Goal: Find specific page/section: Find specific page/section

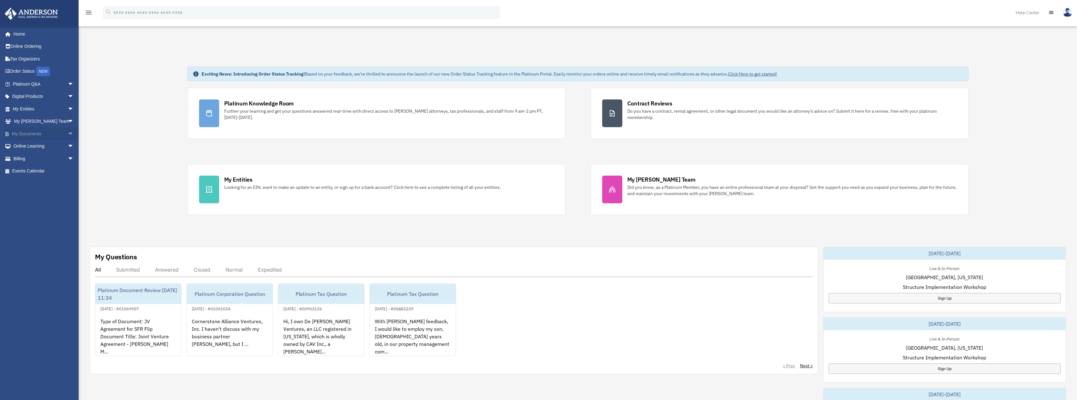
click at [31, 132] on link "My Documents arrow_drop_down" at bounding box center [43, 133] width 79 height 13
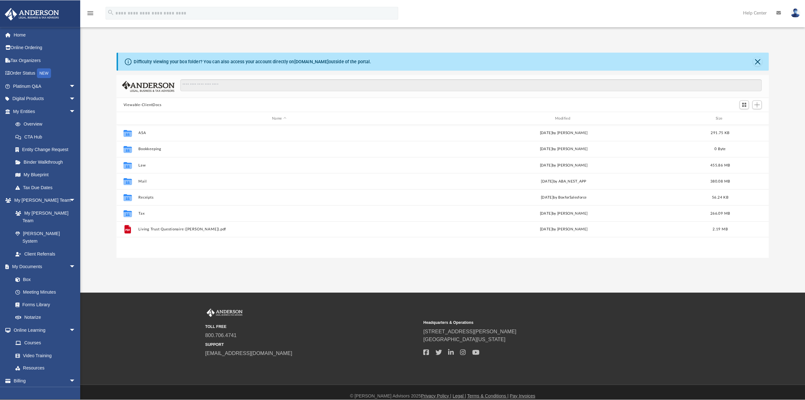
scroll to position [138, 649]
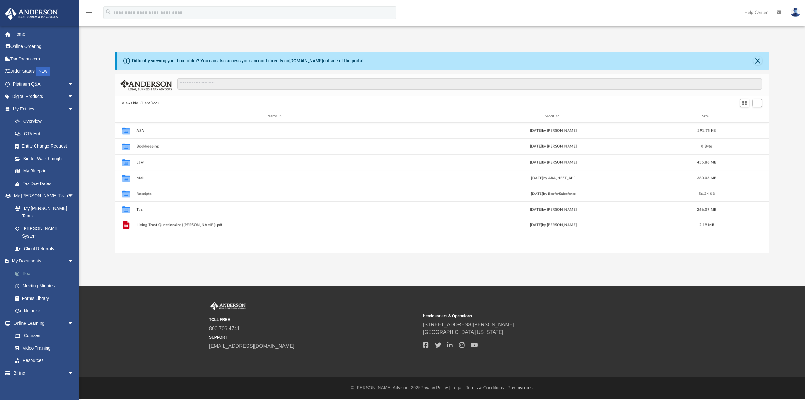
click at [29, 267] on link "Box" at bounding box center [46, 273] width 75 height 13
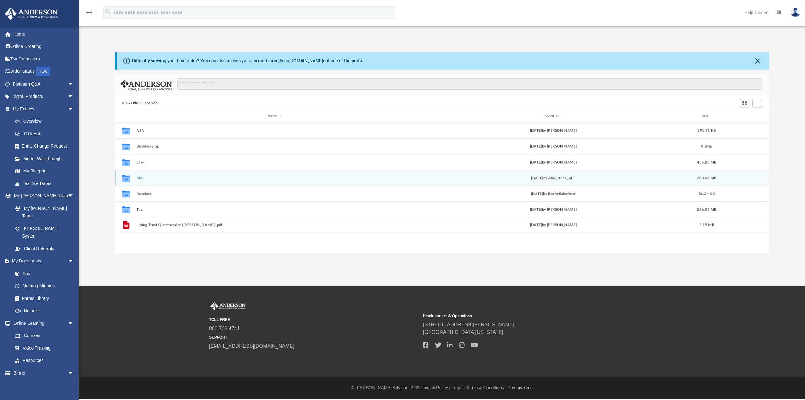
click at [139, 179] on button "Mail" at bounding box center [274, 178] width 276 height 4
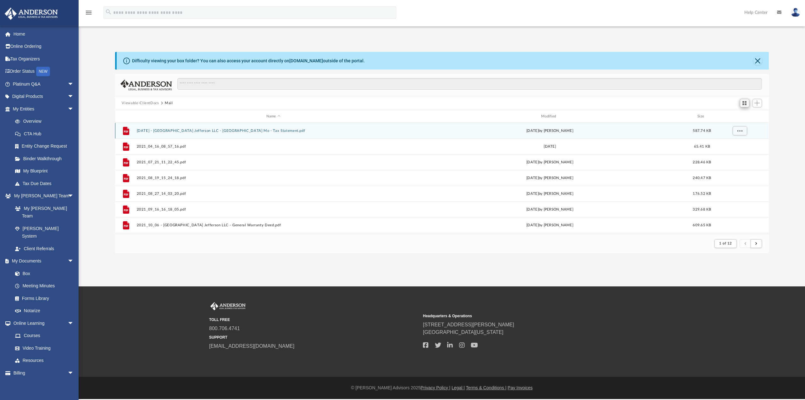
scroll to position [119, 649]
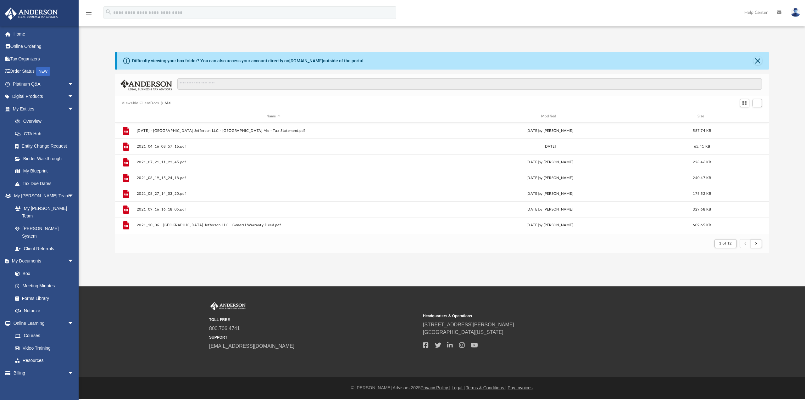
drag, startPoint x: 320, startPoint y: 399, endPoint x: 355, endPoint y: 397, distance: 34.3
click at [355, 397] on html "X Get a chance to win 6 months of Platinum for free just by filling out this su…" at bounding box center [402, 199] width 805 height 399
drag, startPoint x: 354, startPoint y: 397, endPoint x: 363, endPoint y: 398, distance: 9.1
click at [363, 398] on footer "© [PERSON_NAME] Advisors 2025 Privacy Policy | Legal | Terms & Conditions | Pay…" at bounding box center [402, 387] width 805 height 22
click at [747, 104] on button "Switch to Grid View" at bounding box center [744, 103] width 9 height 9
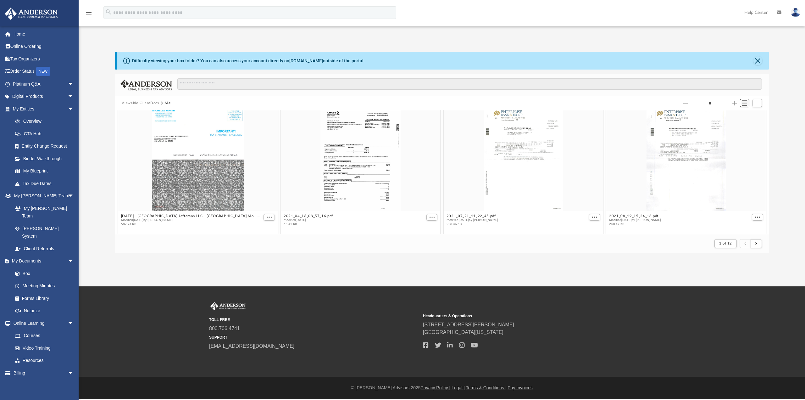
click at [747, 104] on span "Switch to List View" at bounding box center [744, 102] width 5 height 5
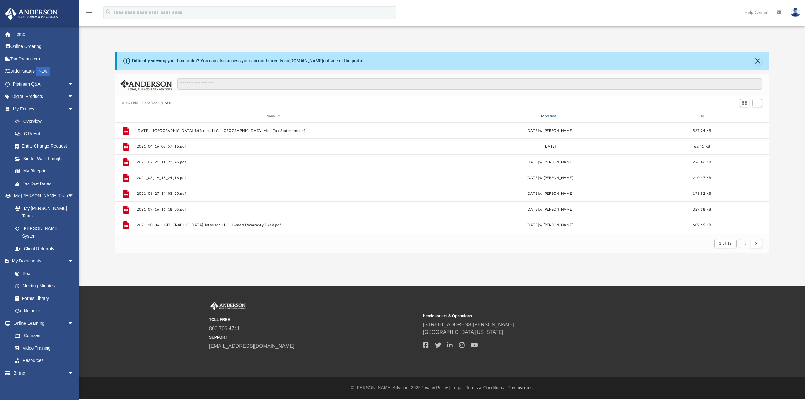
click at [568, 117] on div "Modified" at bounding box center [550, 116] width 274 height 6
drag, startPoint x: 551, startPoint y: 119, endPoint x: 547, endPoint y: 114, distance: 6.2
click at [550, 117] on div "Modified" at bounding box center [550, 116] width 274 height 6
click at [547, 114] on div "Modified" at bounding box center [550, 116] width 274 height 6
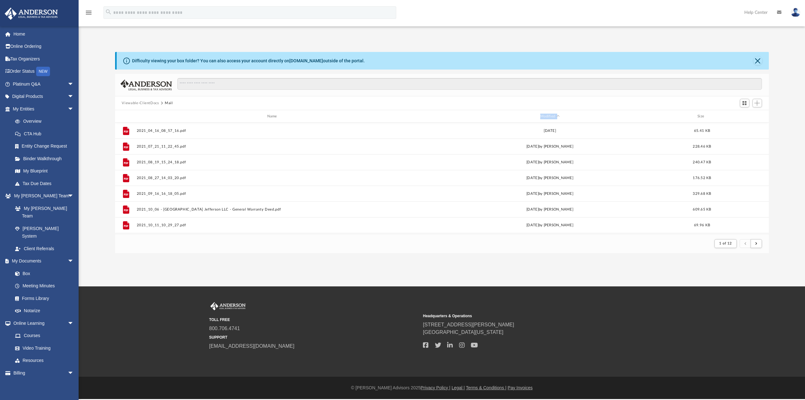
click at [544, 117] on div "Modified" at bounding box center [550, 116] width 274 height 6
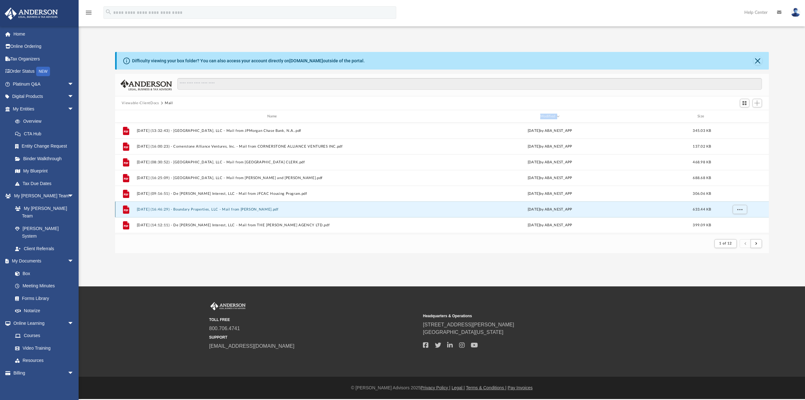
click at [242, 211] on button "[DATE] (16:46:29) - Boundary Properties, LLC - Mail from [PERSON_NAME].pdf" at bounding box center [273, 209] width 274 height 4
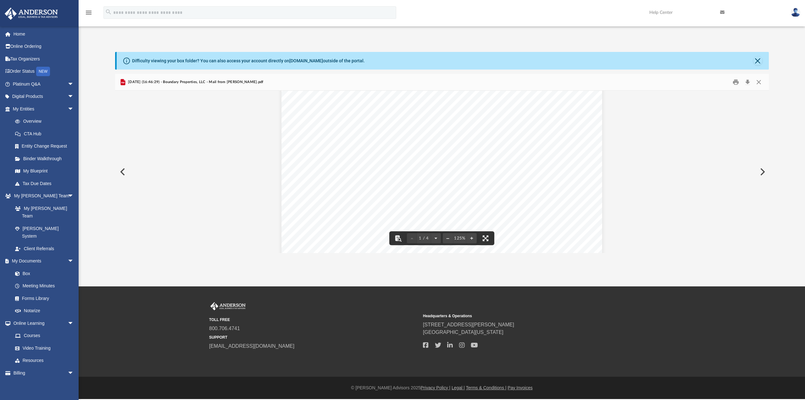
scroll to position [0, 0]
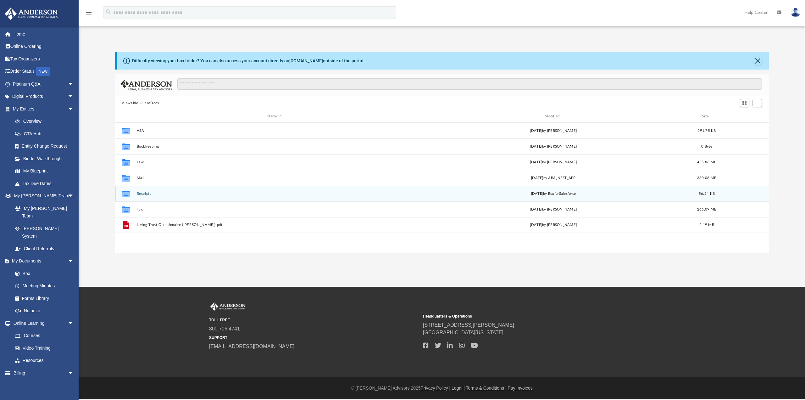
scroll to position [138, 649]
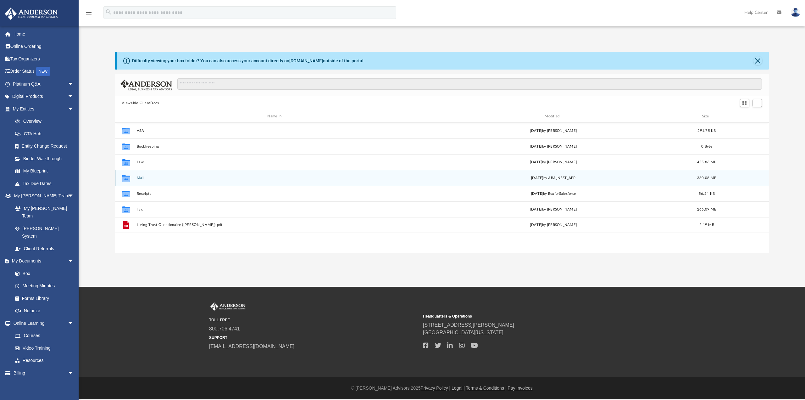
click at [136, 179] on div "Collaborated Folder Mail [DATE] by ABA_NEST_APP 380.08 MB" at bounding box center [442, 178] width 654 height 16
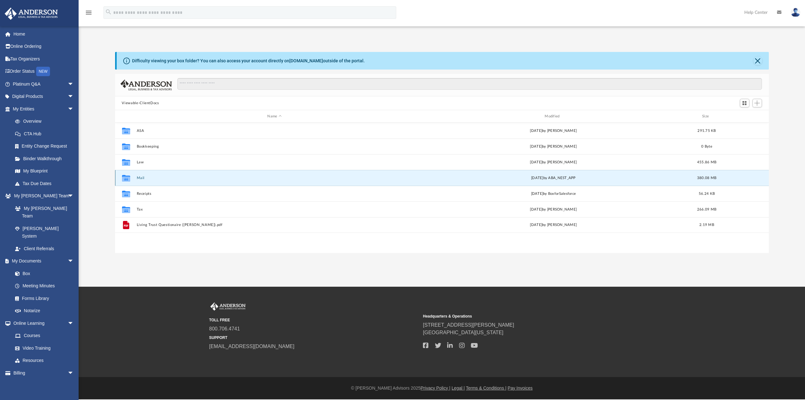
click at [137, 179] on button "Mail" at bounding box center [274, 178] width 276 height 4
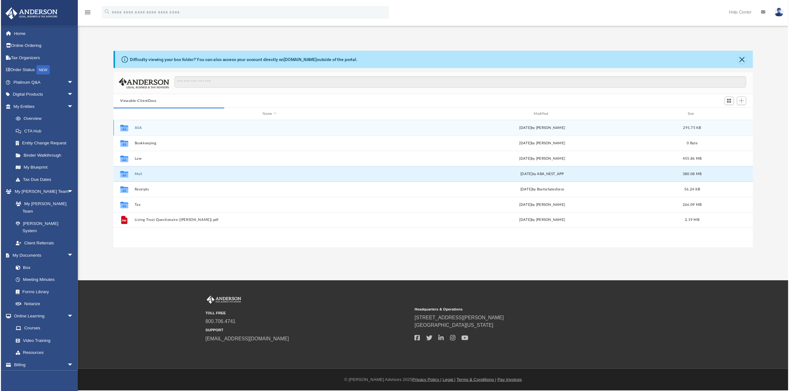
scroll to position [119, 649]
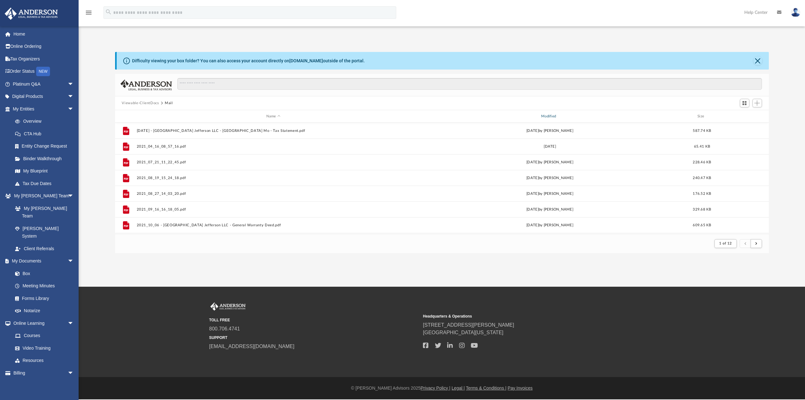
click at [544, 116] on div "Modified" at bounding box center [550, 116] width 274 height 6
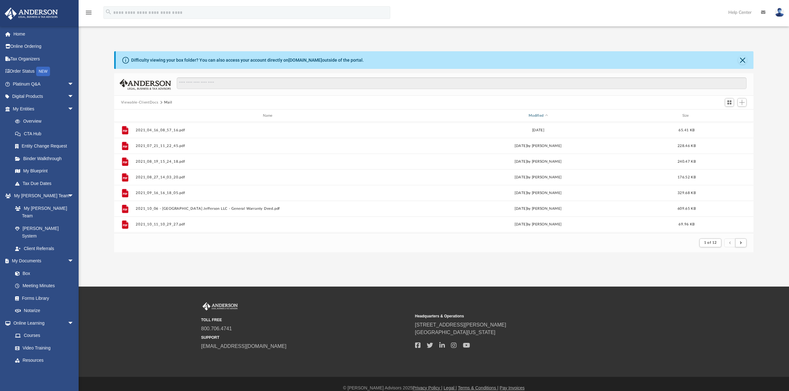
scroll to position [119, 634]
